Goal: Information Seeking & Learning: Learn about a topic

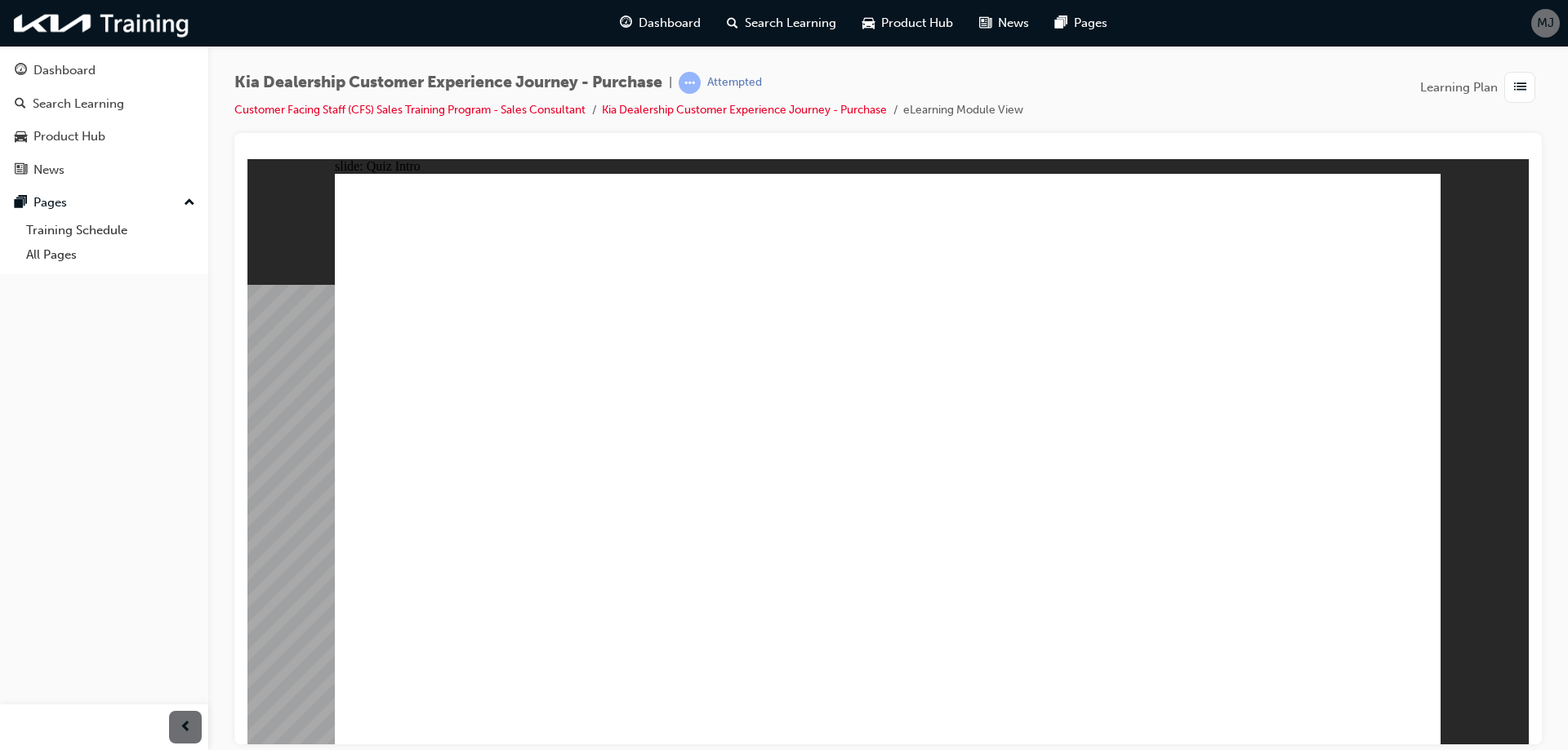
radio input "true"
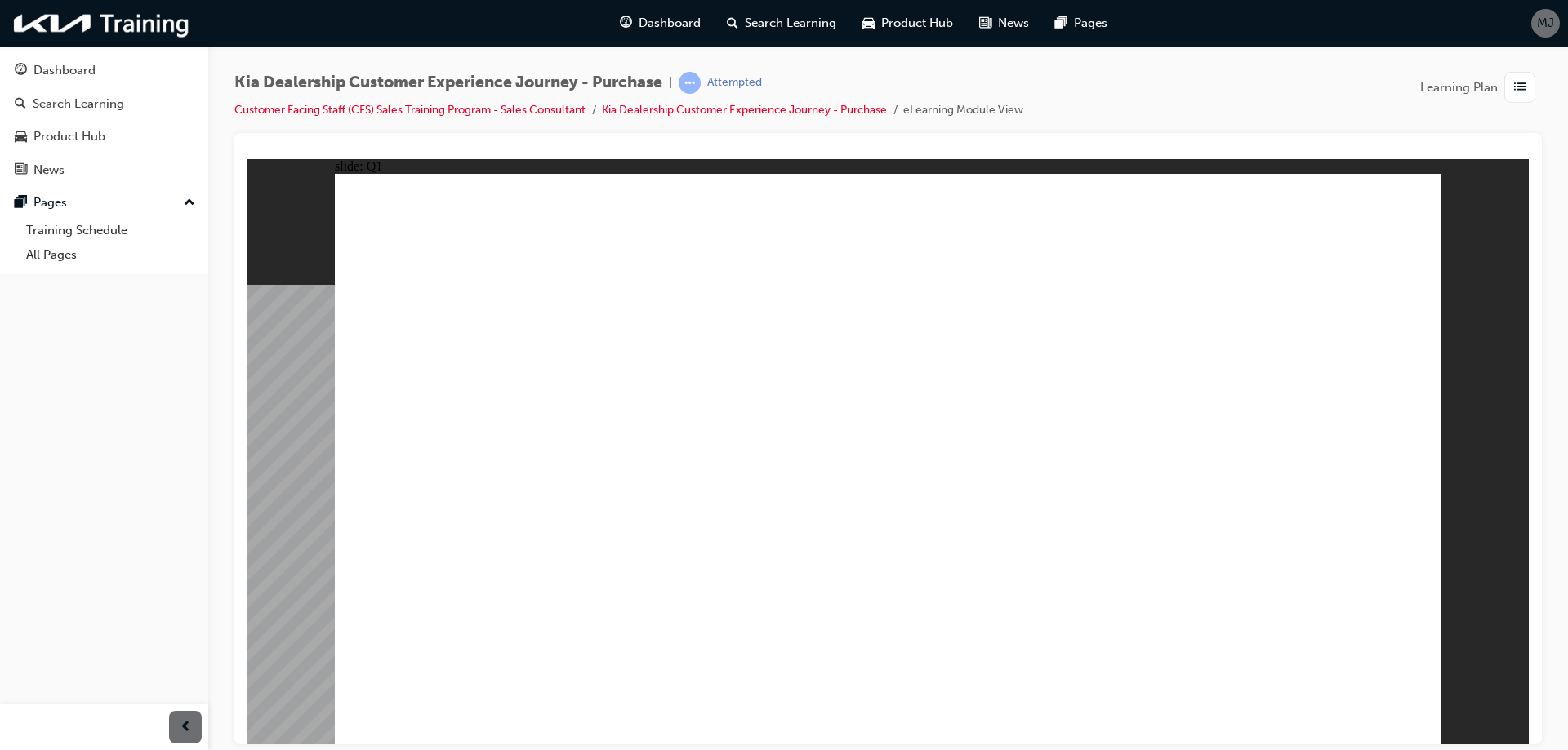
radio input "true"
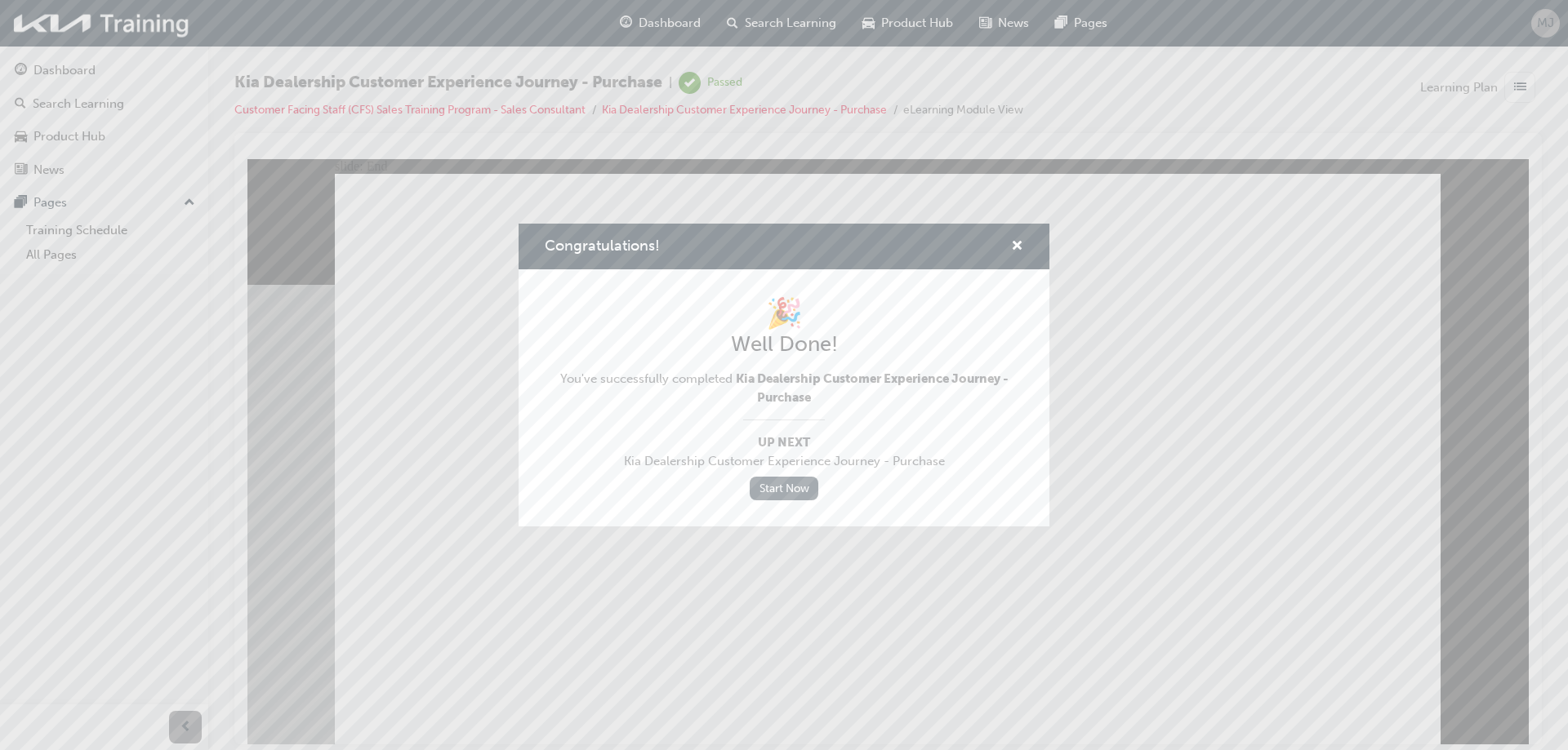
click at [785, 491] on link "Start Now" at bounding box center [784, 489] width 68 height 24
click at [1014, 243] on span "cross-icon" at bounding box center [1017, 247] width 13 height 14
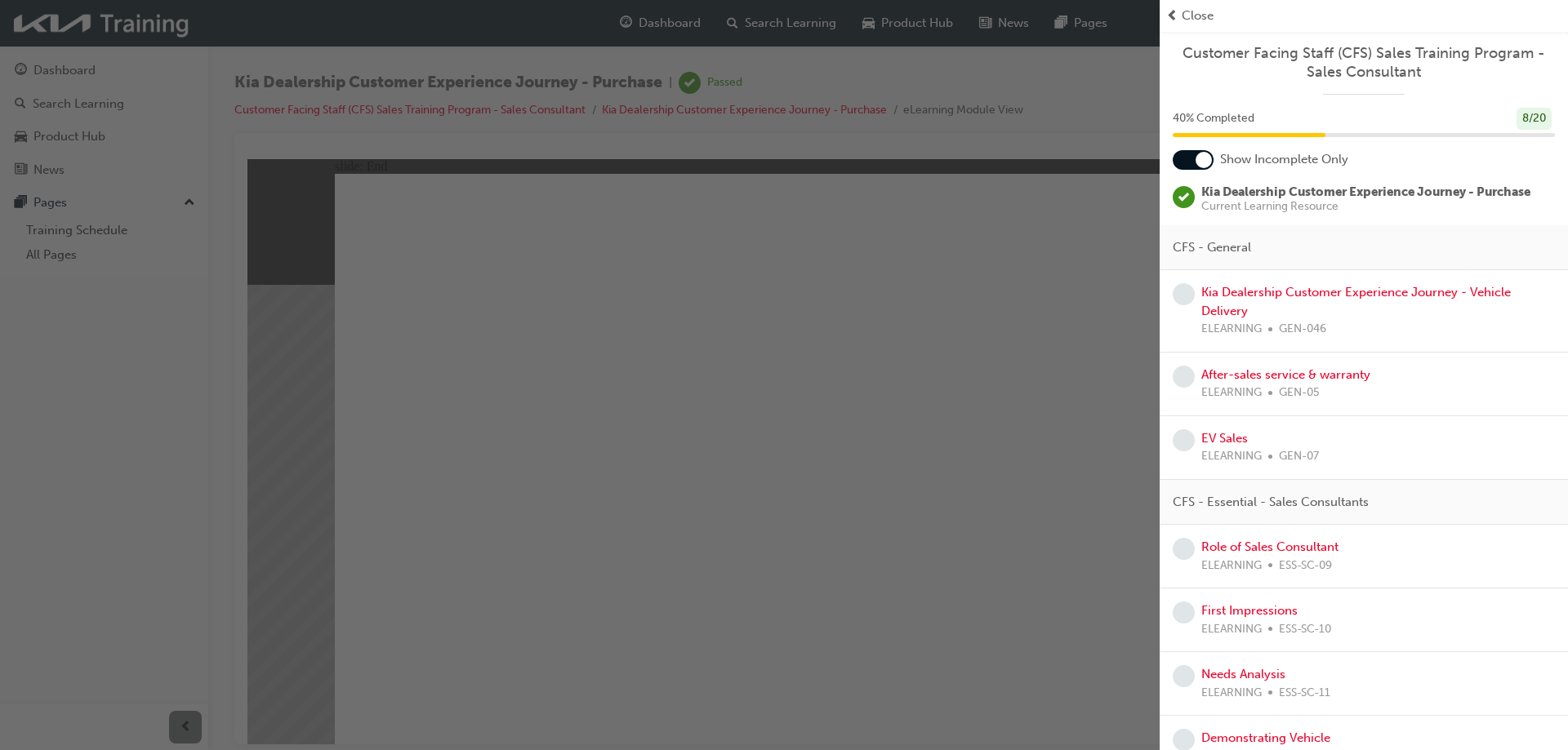
click at [1266, 190] on span "Kia Dealership Customer Experience Journey - Purchase" at bounding box center [1365, 191] width 329 height 14
click at [1275, 296] on link "Kia Dealership Customer Experience Journey - Vehicle Delivery" at bounding box center [1356, 302] width 310 height 34
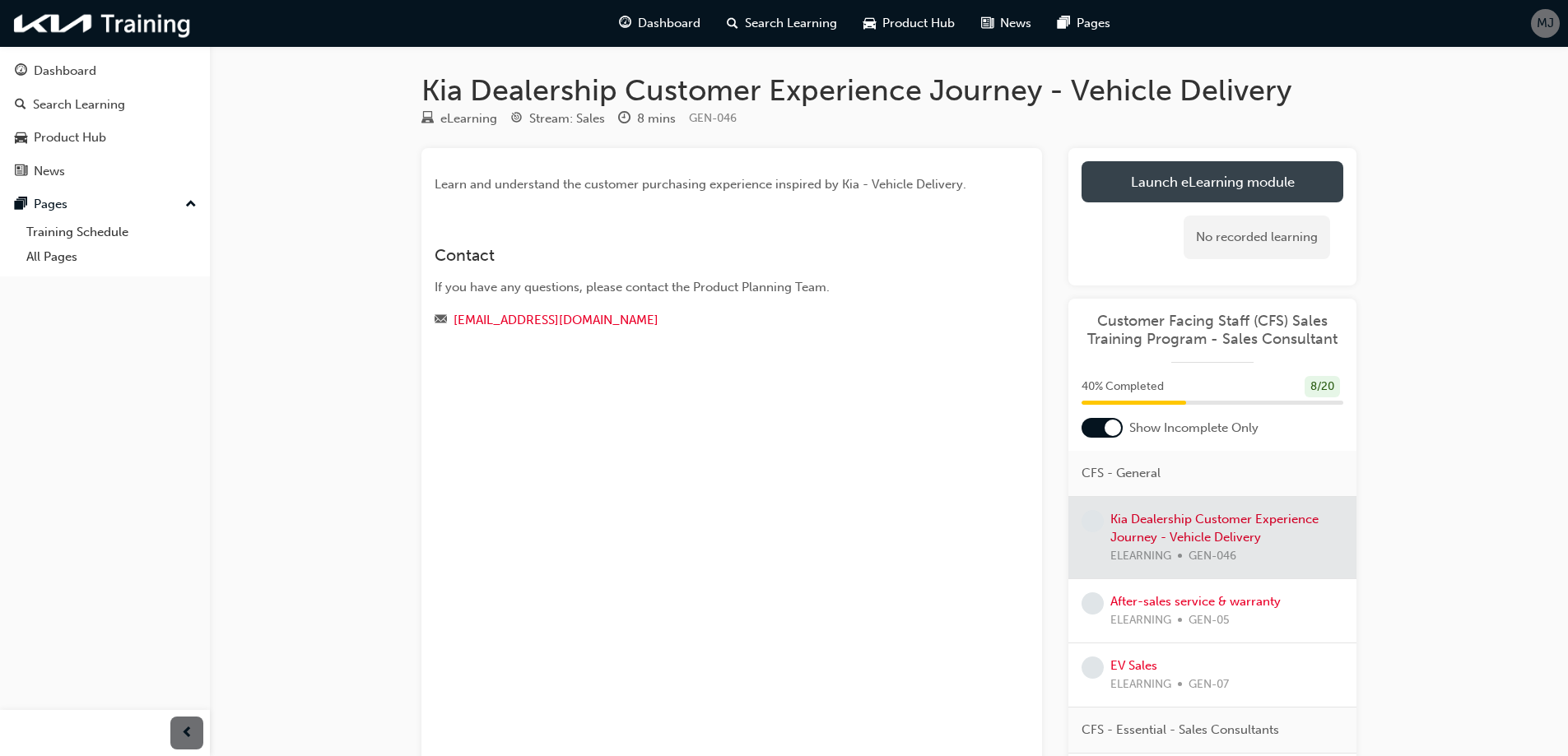
click at [1232, 177] on link "Launch eLearning module" at bounding box center [1211, 182] width 261 height 41
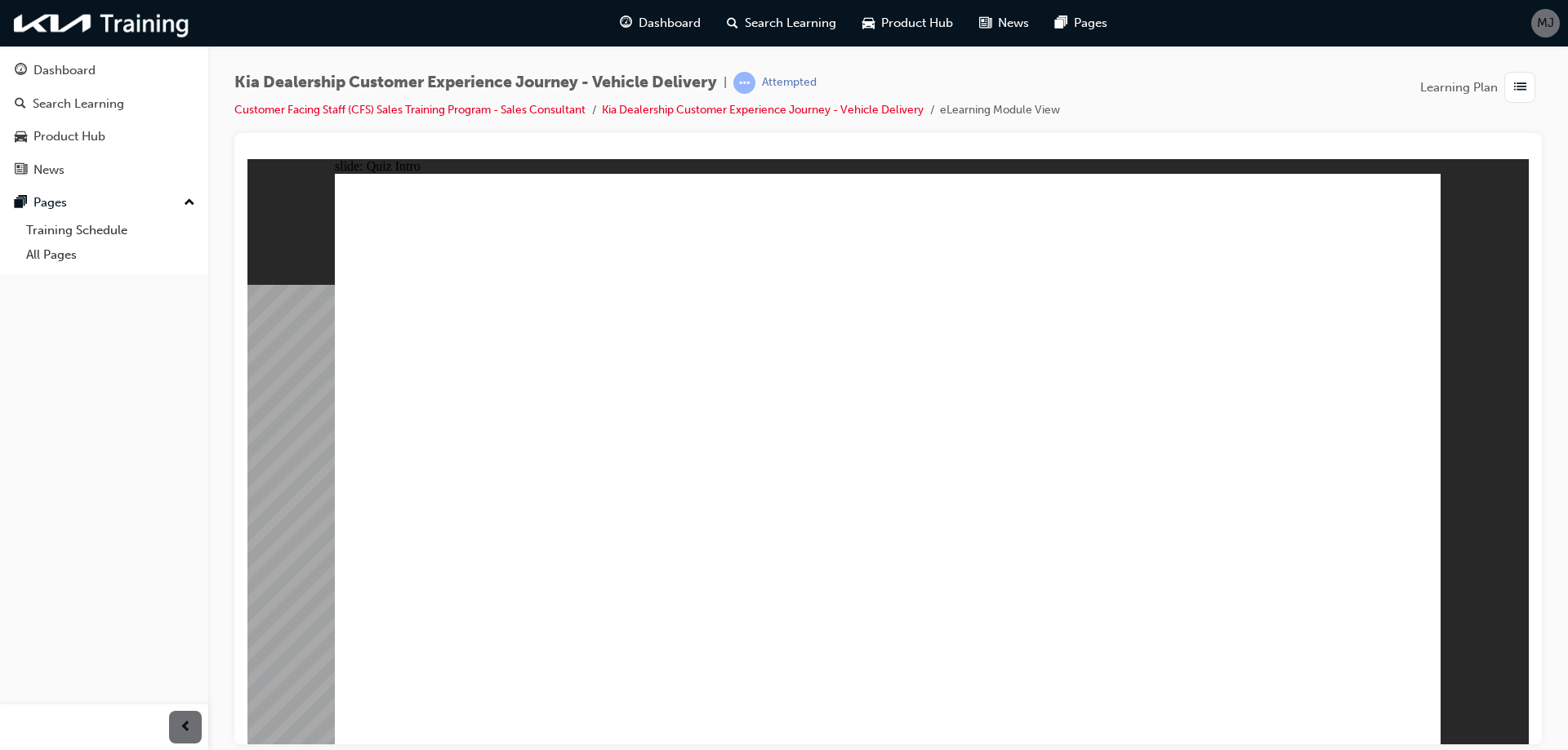
checkbox input "true"
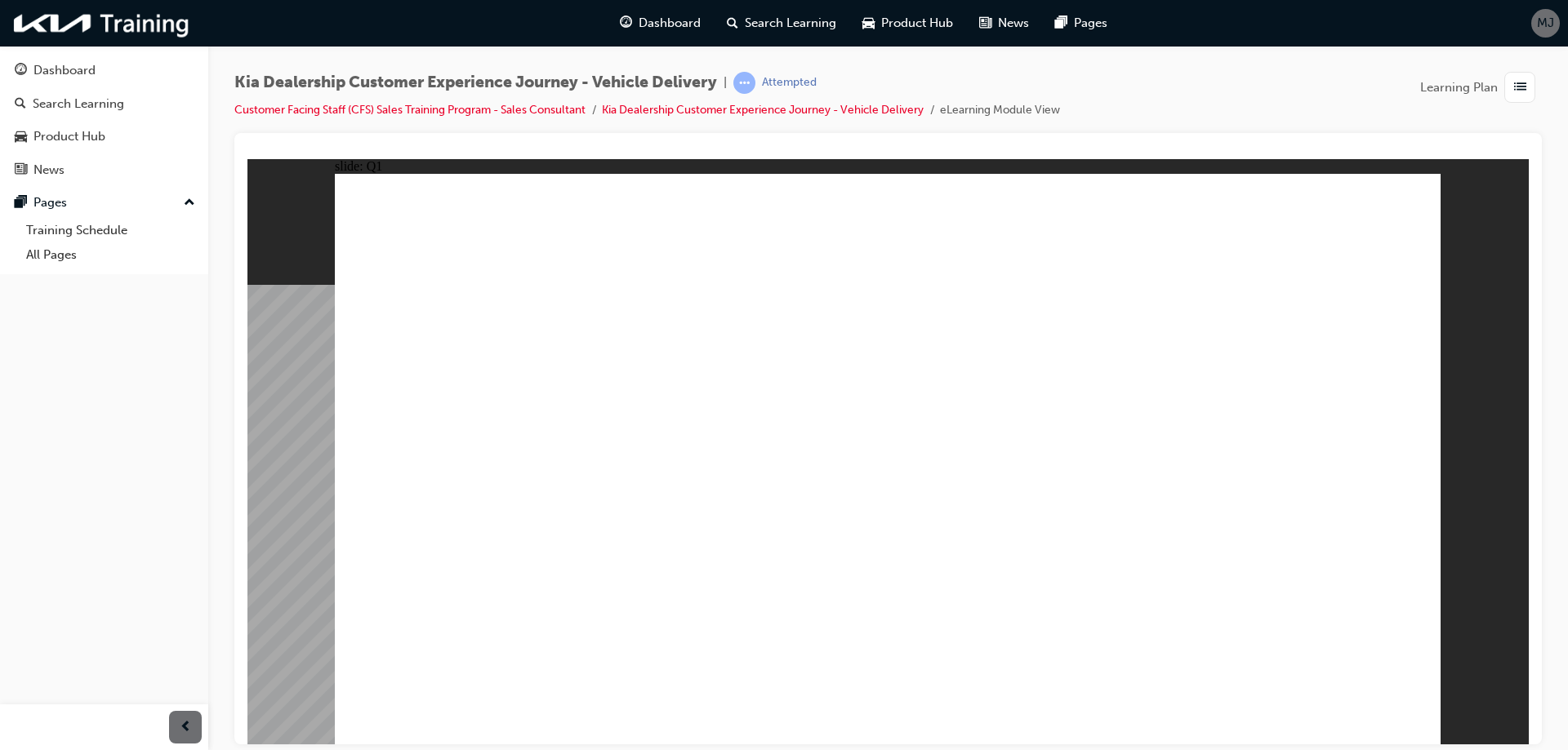
checkbox input "true"
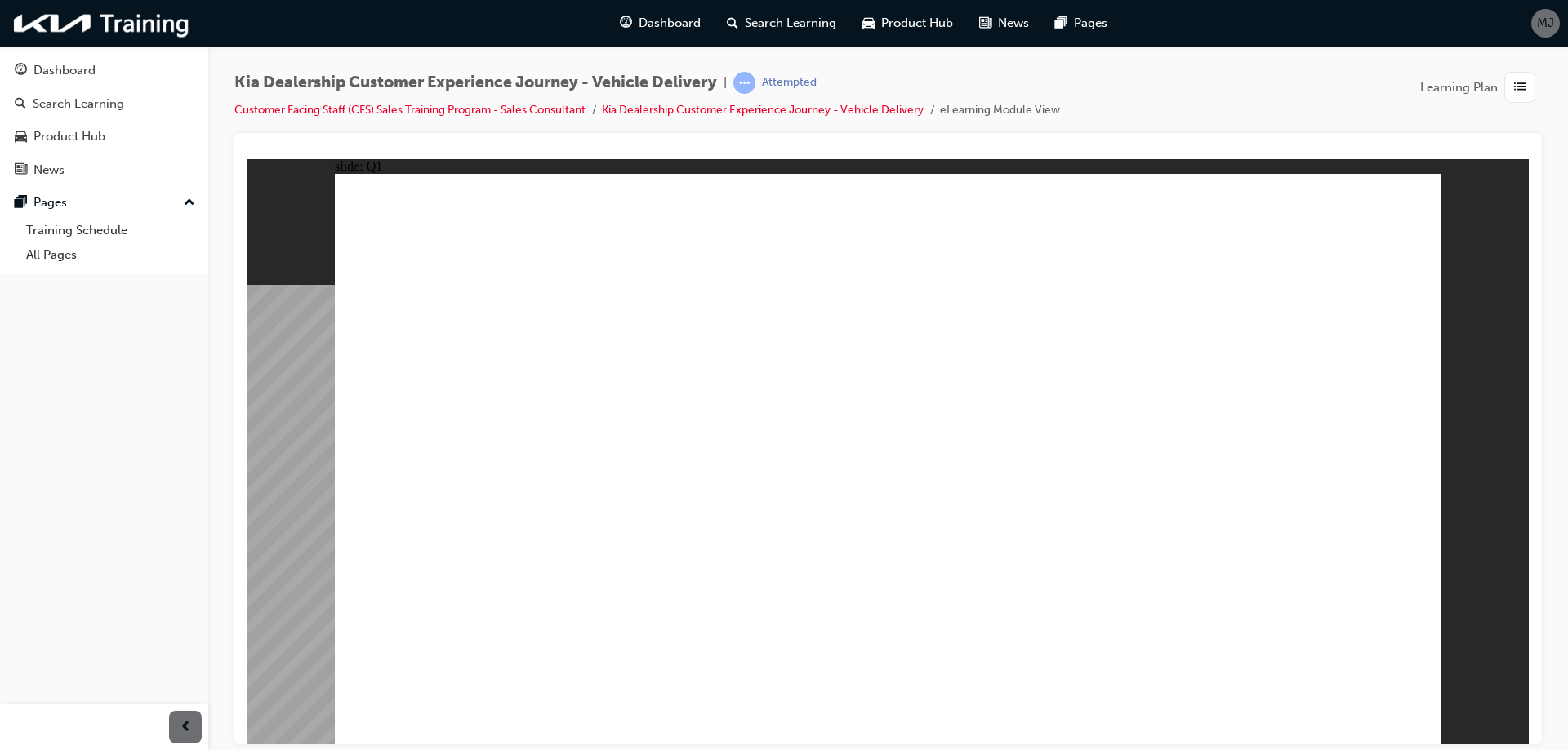
radio input "true"
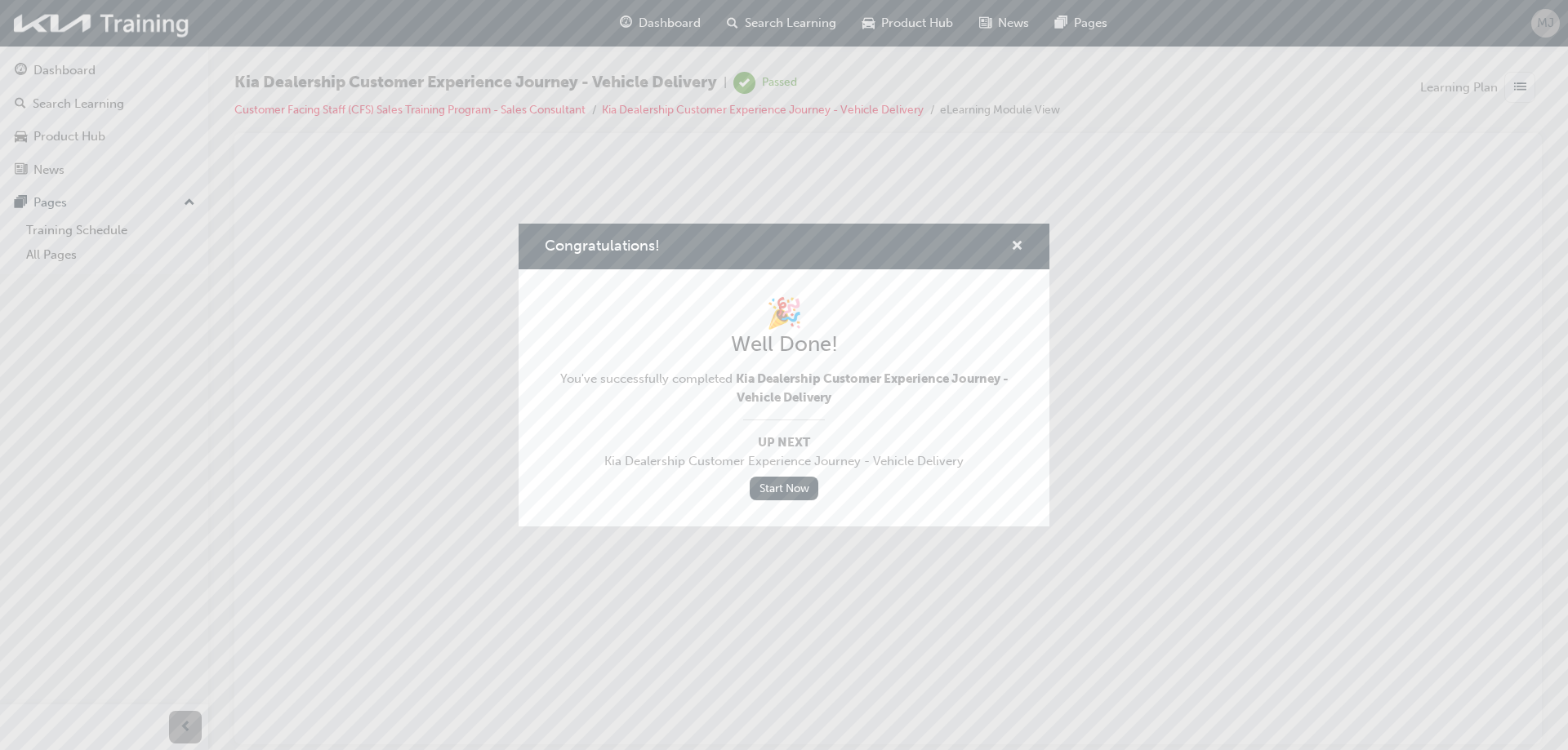
click at [1014, 240] on span "cross-icon" at bounding box center [1017, 247] width 13 height 14
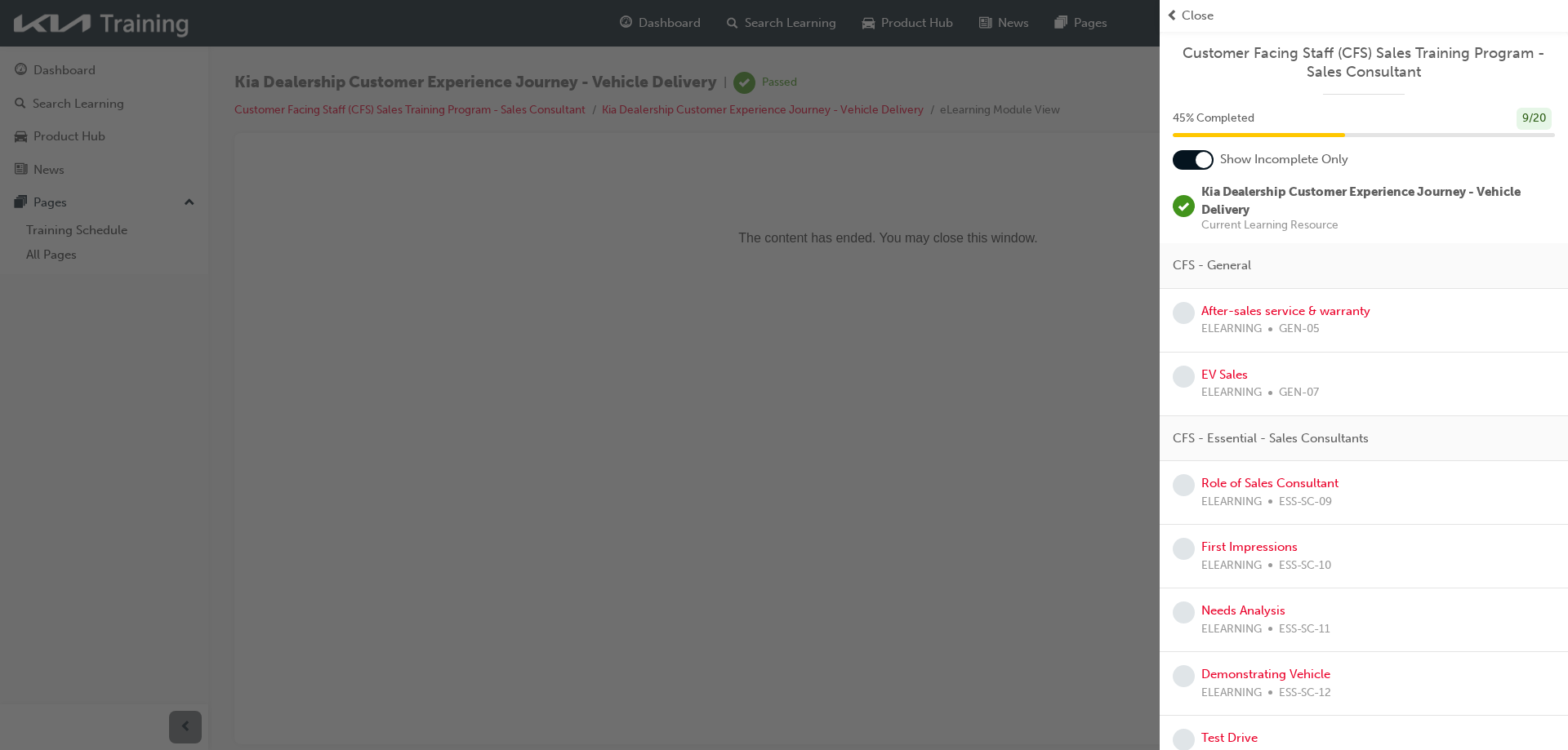
click at [1192, 13] on span "Close" at bounding box center [1198, 15] width 32 height 18
